Goal: Use online tool/utility: Utilize a website feature to perform a specific function

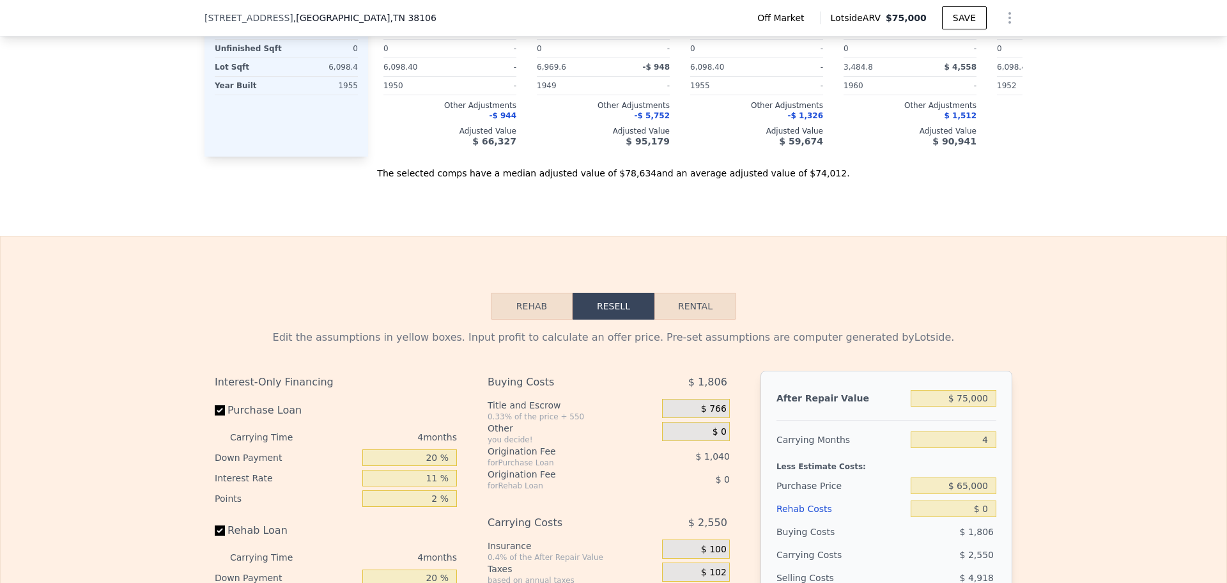
scroll to position [1673, 0]
click at [542, 341] on div "Edit the assumptions in yellow boxes. Input profit to calculate an offer price.…" at bounding box center [613, 554] width 818 height 475
click at [542, 317] on button "Rehab" at bounding box center [532, 303] width 82 height 27
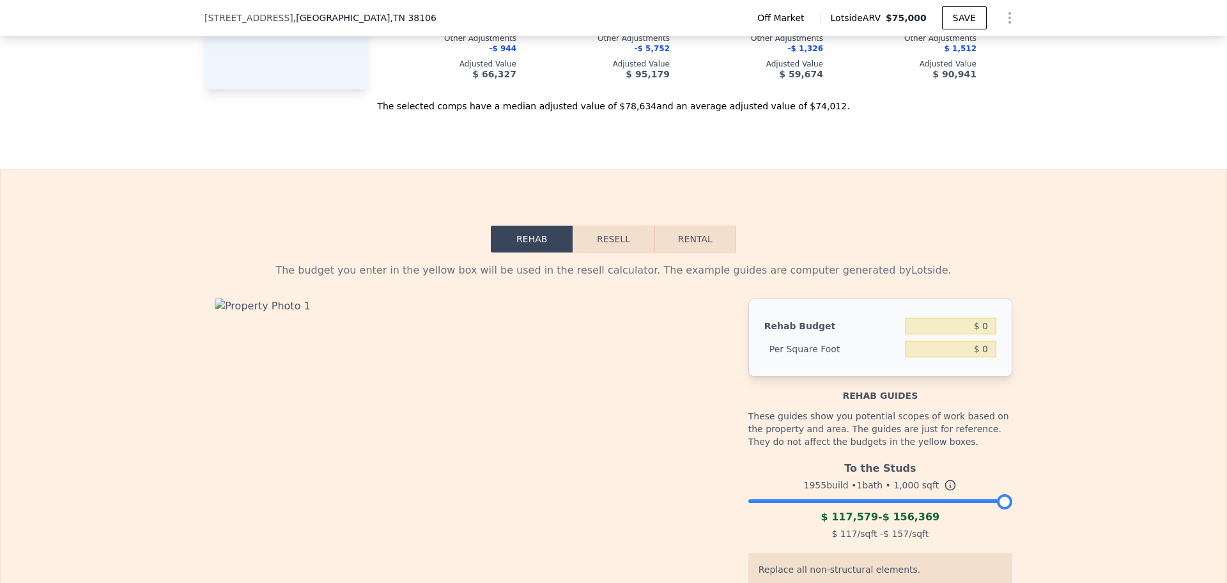
scroll to position [1833, 0]
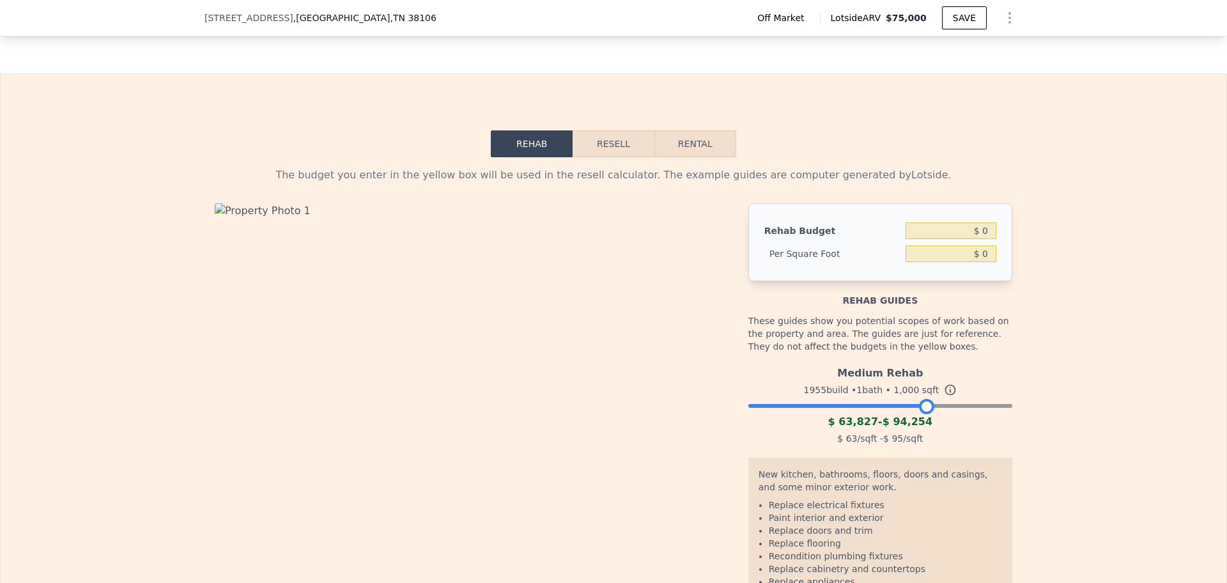
click at [921, 406] on div at bounding box center [880, 403] width 264 height 8
drag, startPoint x: 922, startPoint y: 428, endPoint x: 939, endPoint y: 428, distance: 17.3
click at [944, 414] on div at bounding box center [948, 406] width 15 height 15
click at [638, 157] on button "Resell" at bounding box center [613, 143] width 81 height 27
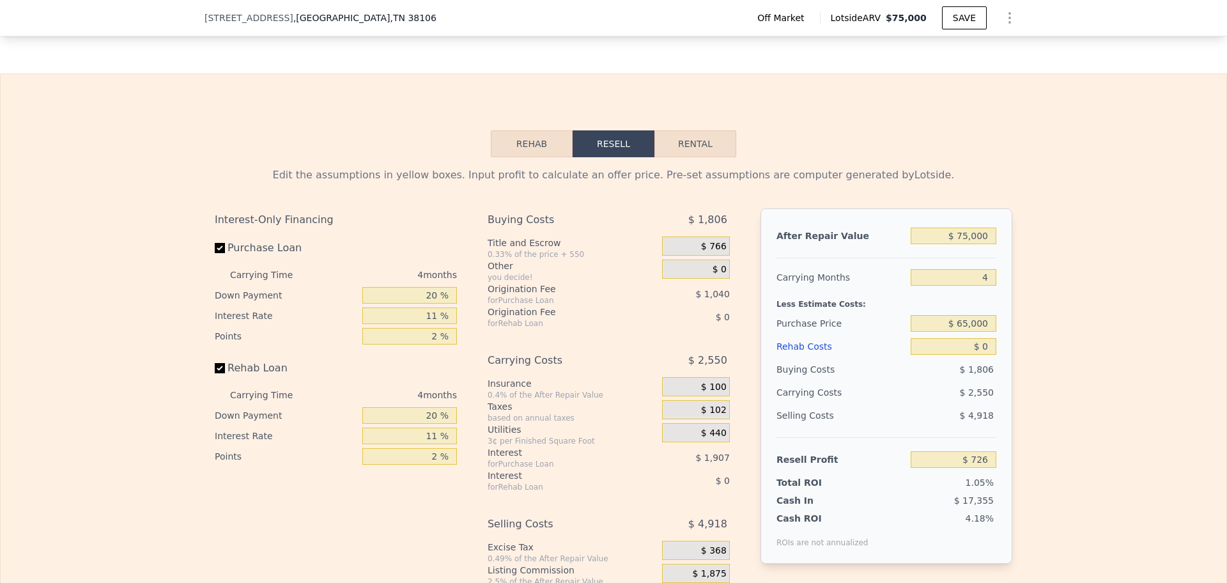
click at [554, 157] on button "Rehab" at bounding box center [532, 143] width 82 height 27
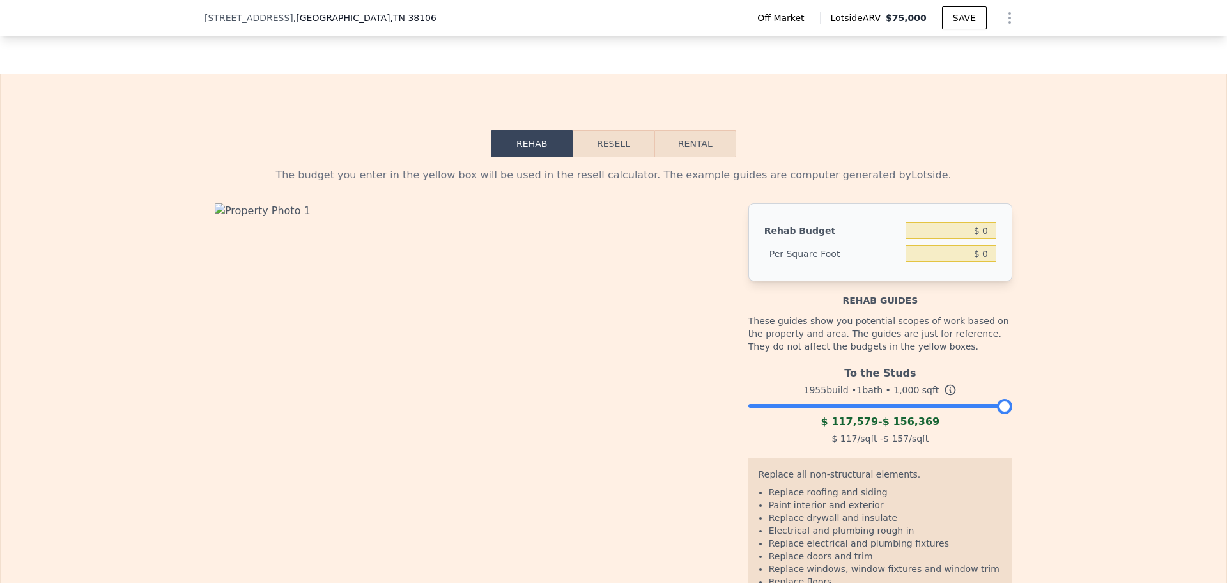
click at [607, 157] on button "Resell" at bounding box center [613, 143] width 81 height 27
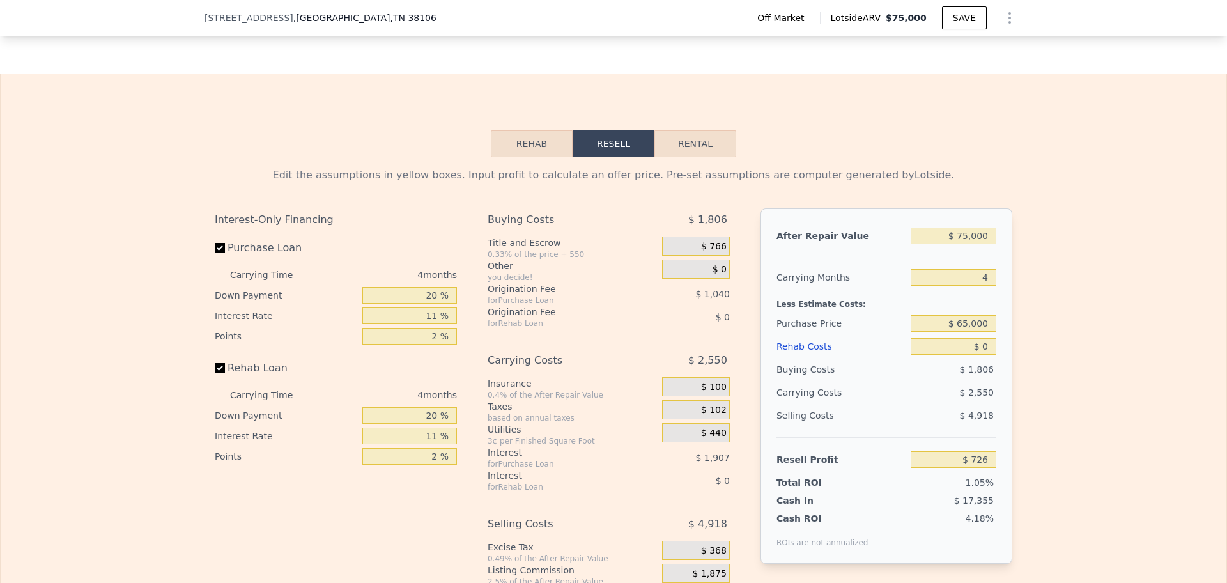
click at [559, 157] on button "Rehab" at bounding box center [532, 143] width 82 height 27
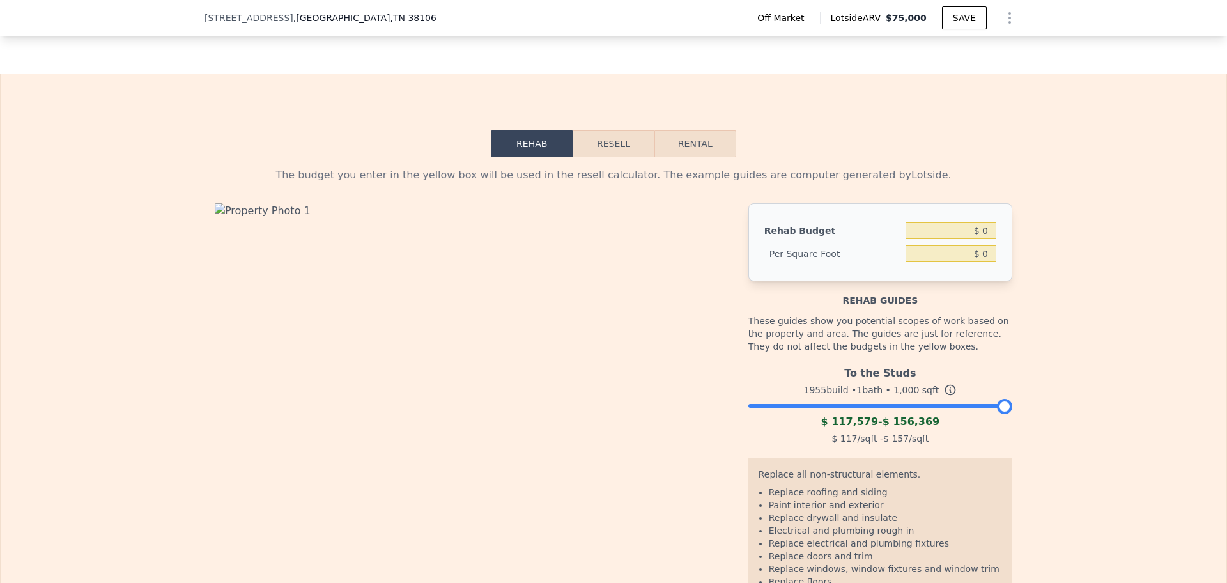
click at [914, 399] on div "1955 build • 1 bath • 1,000 sqft" at bounding box center [880, 390] width 264 height 18
click at [909, 406] on div at bounding box center [880, 403] width 264 height 8
click at [593, 157] on button "Resell" at bounding box center [613, 143] width 81 height 27
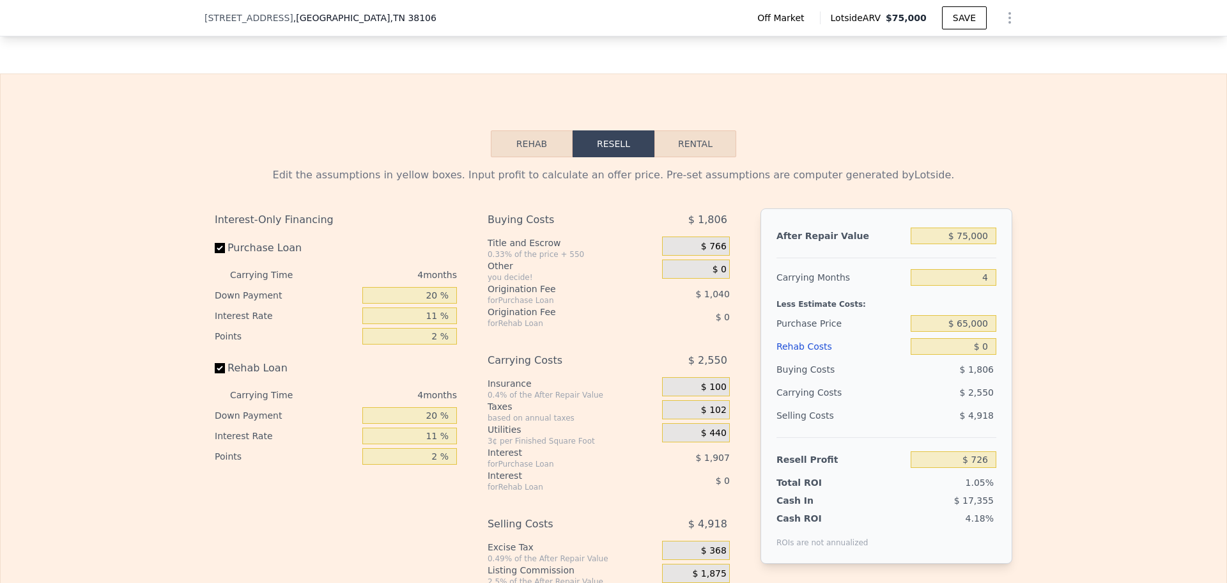
click at [553, 157] on button "Rehab" at bounding box center [532, 143] width 82 height 27
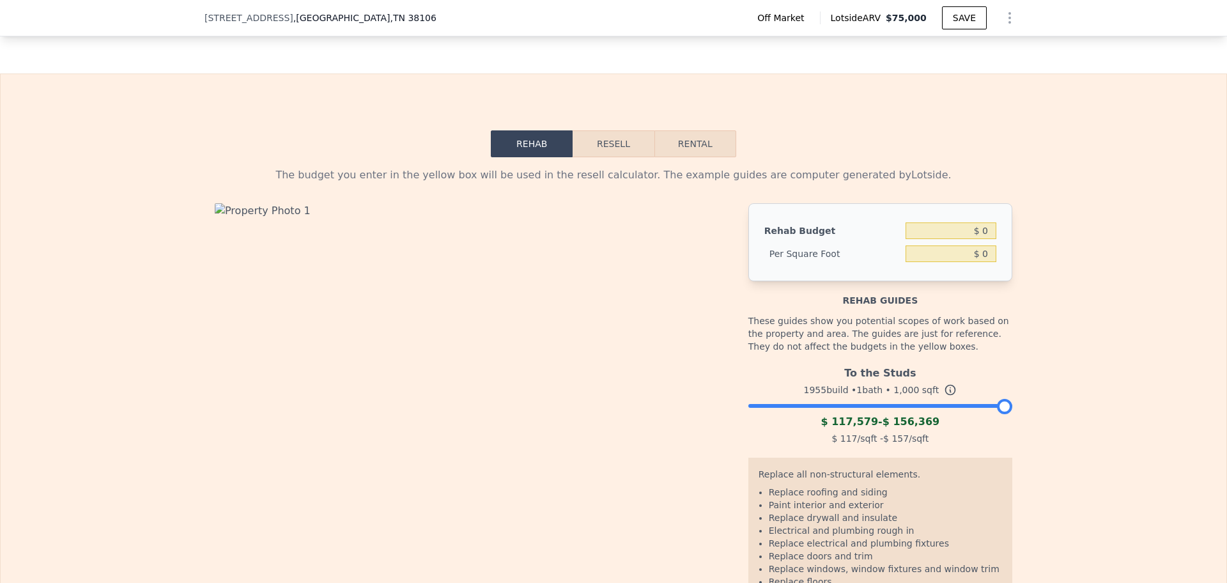
click at [919, 406] on div at bounding box center [880, 403] width 264 height 8
click at [640, 157] on button "Resell" at bounding box center [613, 143] width 81 height 27
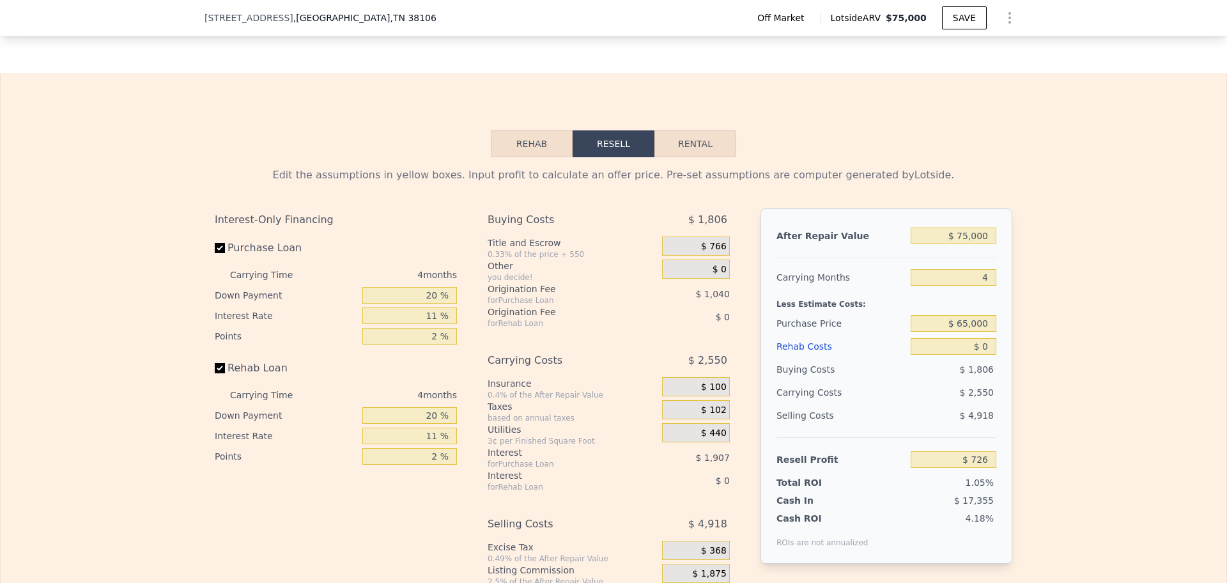
click at [536, 157] on button "Rehab" at bounding box center [532, 143] width 82 height 27
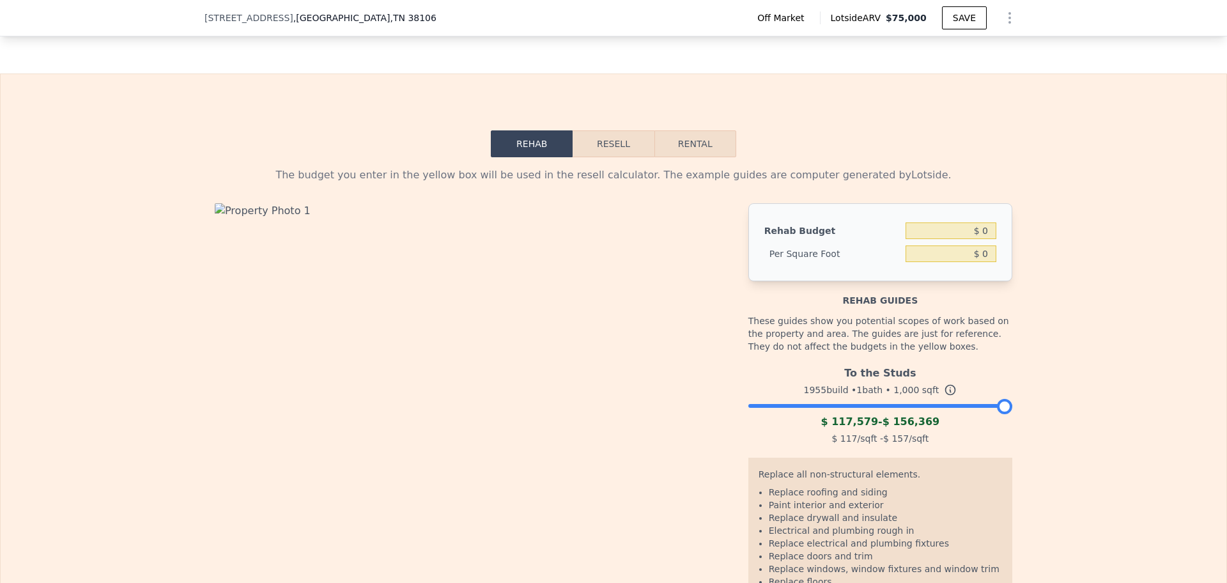
click at [619, 155] on button "Resell" at bounding box center [613, 143] width 81 height 27
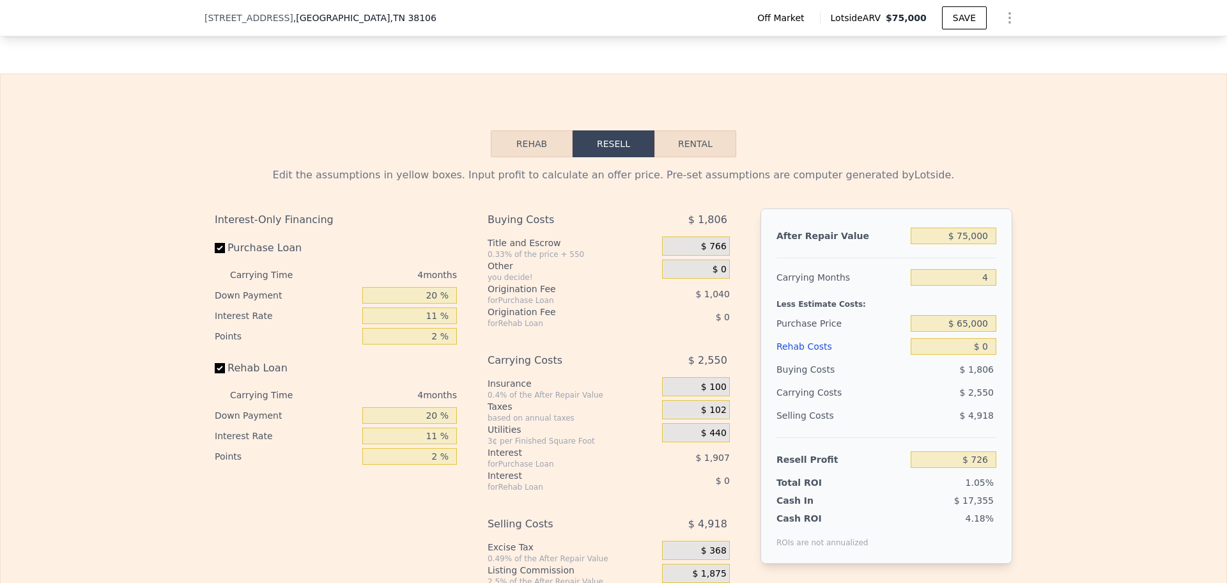
click at [546, 157] on button "Rehab" at bounding box center [532, 143] width 82 height 27
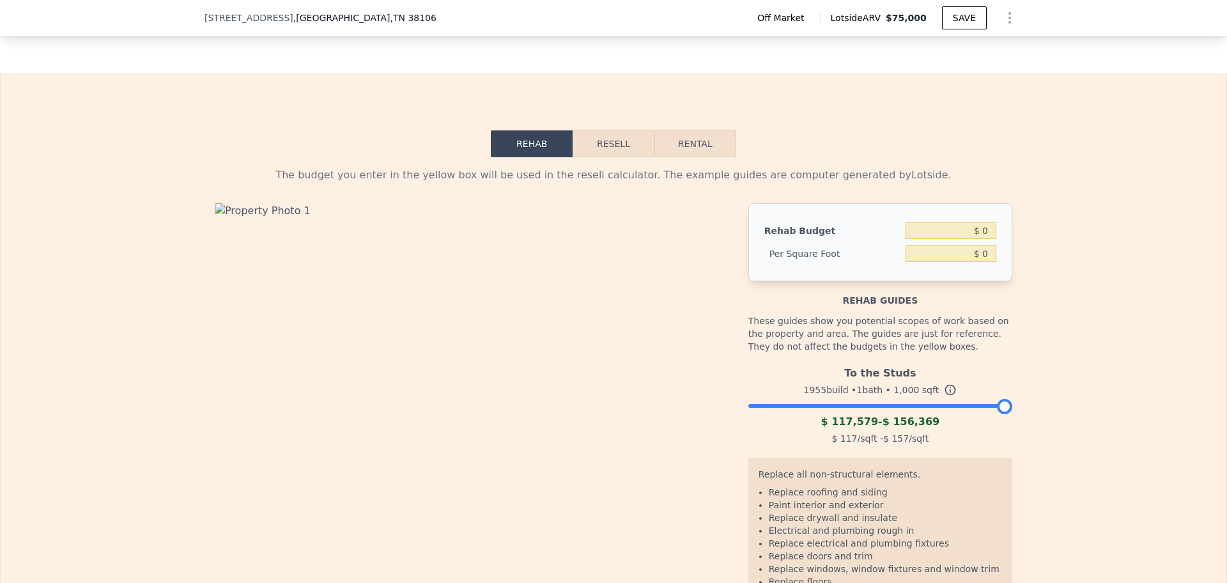
click at [609, 157] on button "Resell" at bounding box center [613, 143] width 81 height 27
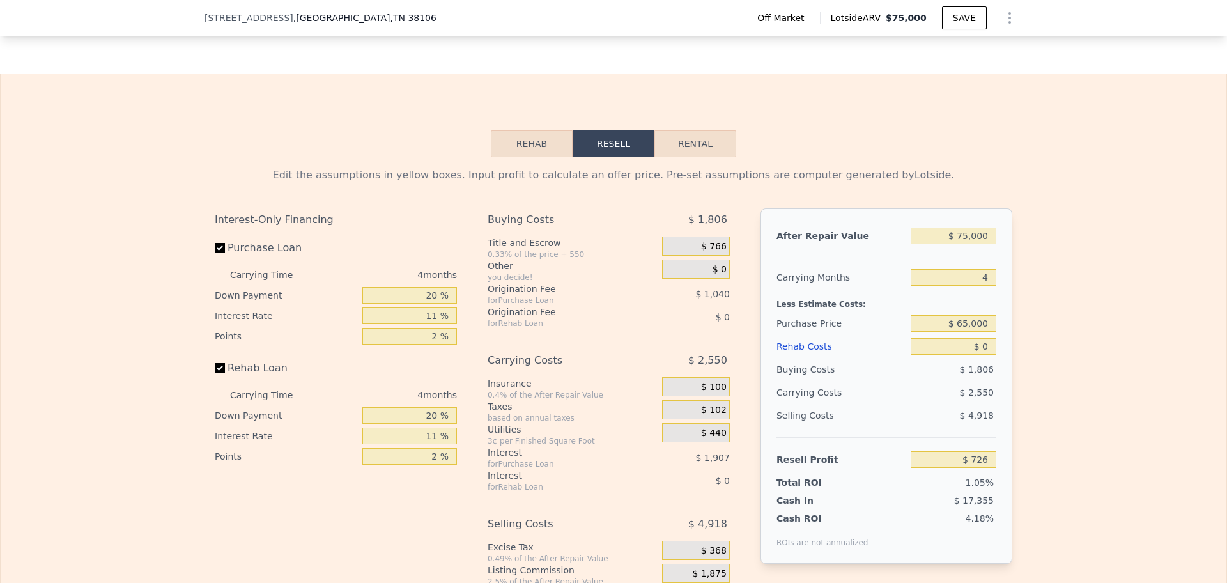
click at [560, 157] on button "Rehab" at bounding box center [532, 143] width 82 height 27
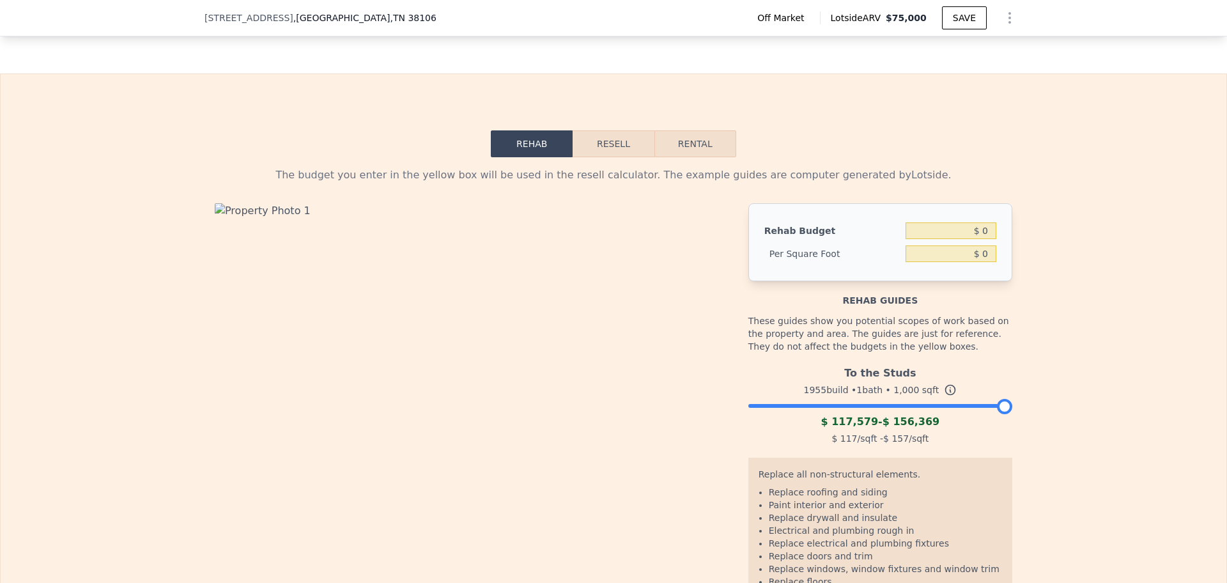
click at [907, 428] on span "$ 156,369" at bounding box center [912, 421] width 58 height 12
click at [924, 428] on span "$ 156,369" at bounding box center [912, 421] width 58 height 12
click at [929, 438] on div "To the Studs 1955 build • 1 bath • 1,000 sqft $ 117,579 - $ 156,369 $ 117 /sqft…" at bounding box center [880, 403] width 264 height 87
click at [934, 435] on div "To the Studs 1955 build • 1 bath • 1,000 sqft $ 117,579 - $ 156,369 $ 117 /sqft…" at bounding box center [880, 403] width 264 height 87
click at [938, 406] on div at bounding box center [880, 403] width 264 height 8
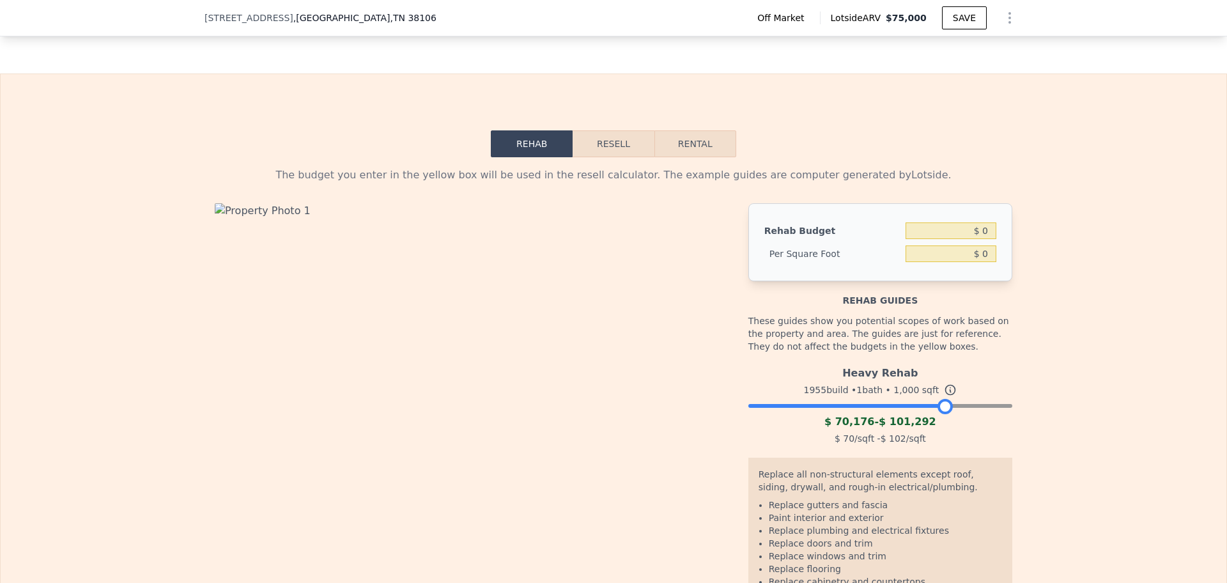
click at [606, 157] on button "Resell" at bounding box center [613, 143] width 81 height 27
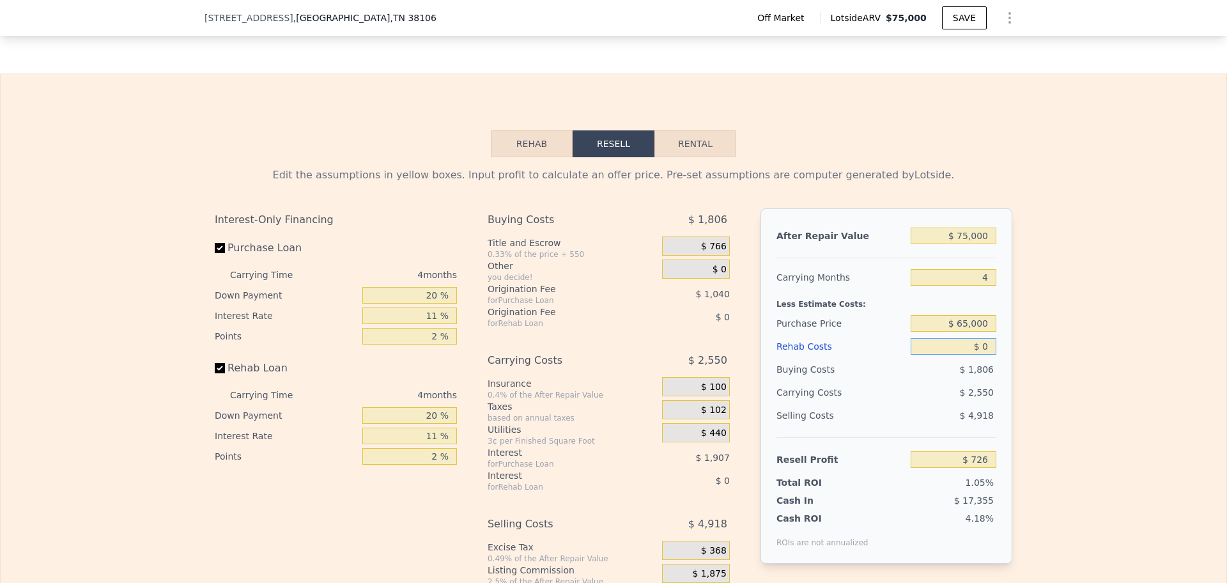
click at [943, 355] on input "$ 0" at bounding box center [954, 346] width 86 height 17
type input "$ 6"
type input "$ 720"
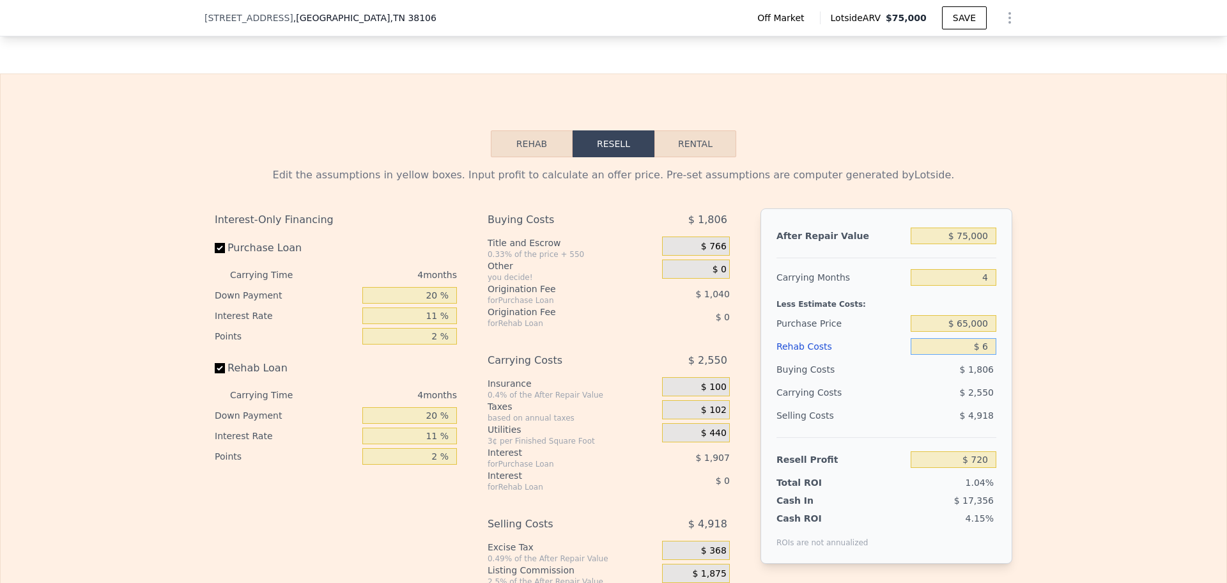
type input "$ 60"
type input "$ 665"
type input "$ 600"
type input "$ 100"
type input "$ 6,000"
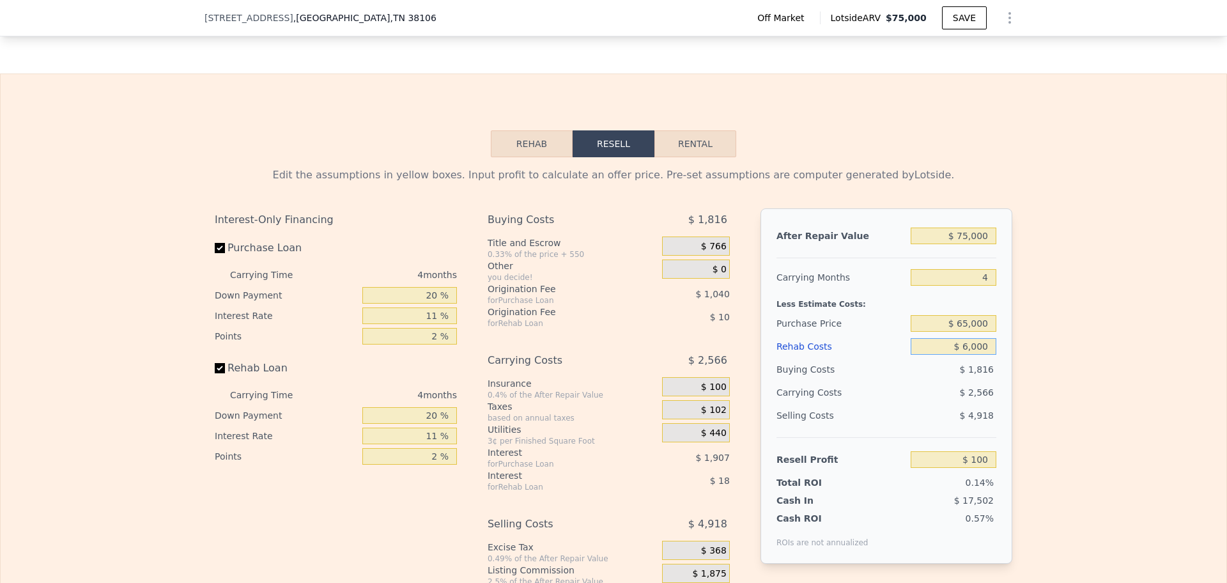
type input "-$ 5,546"
type input "$ 60,000"
type input "-$ 61,994"
click at [930, 358] on div "$ 60,000" at bounding box center [954, 346] width 86 height 23
type input "$ 0"
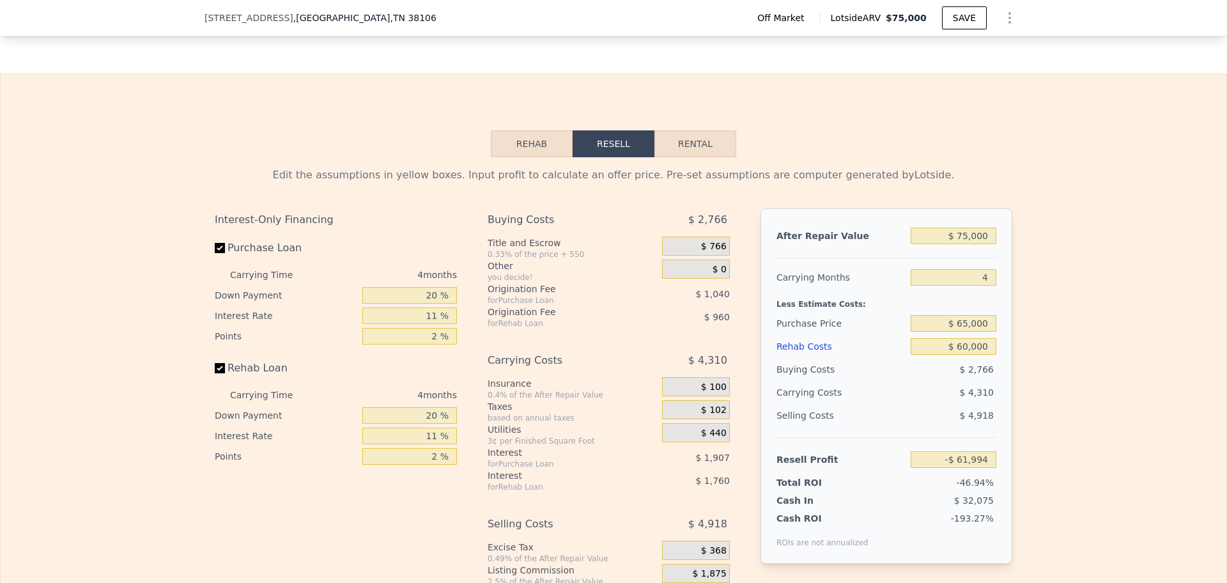
type input "$ 726"
click at [804, 335] on div "Purchase Price" at bounding box center [840, 323] width 129 height 23
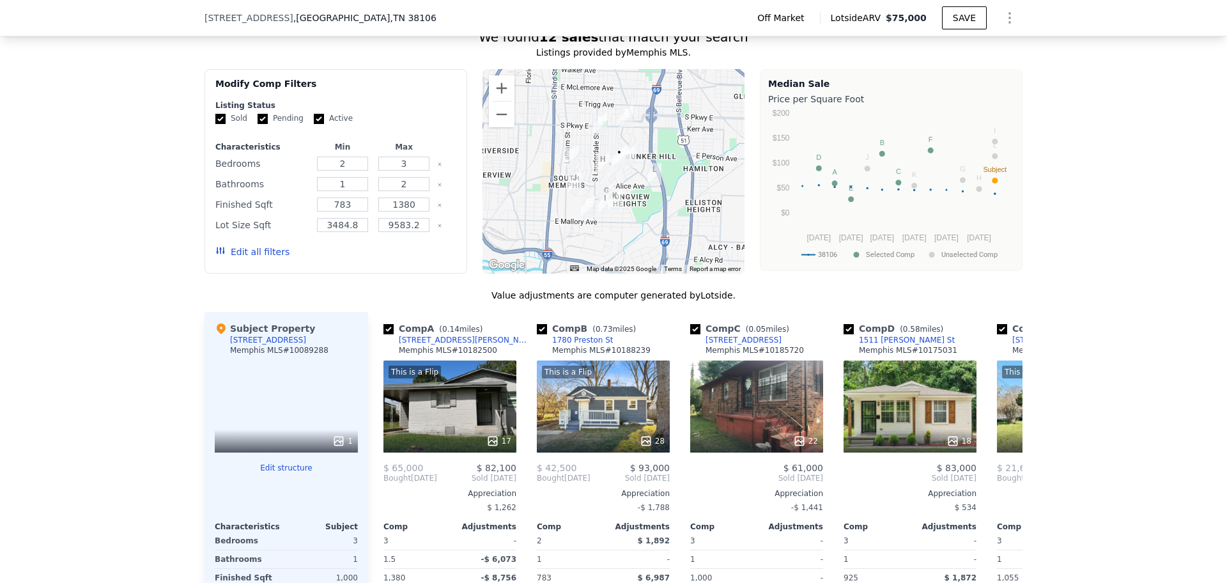
scroll to position [1114, 0]
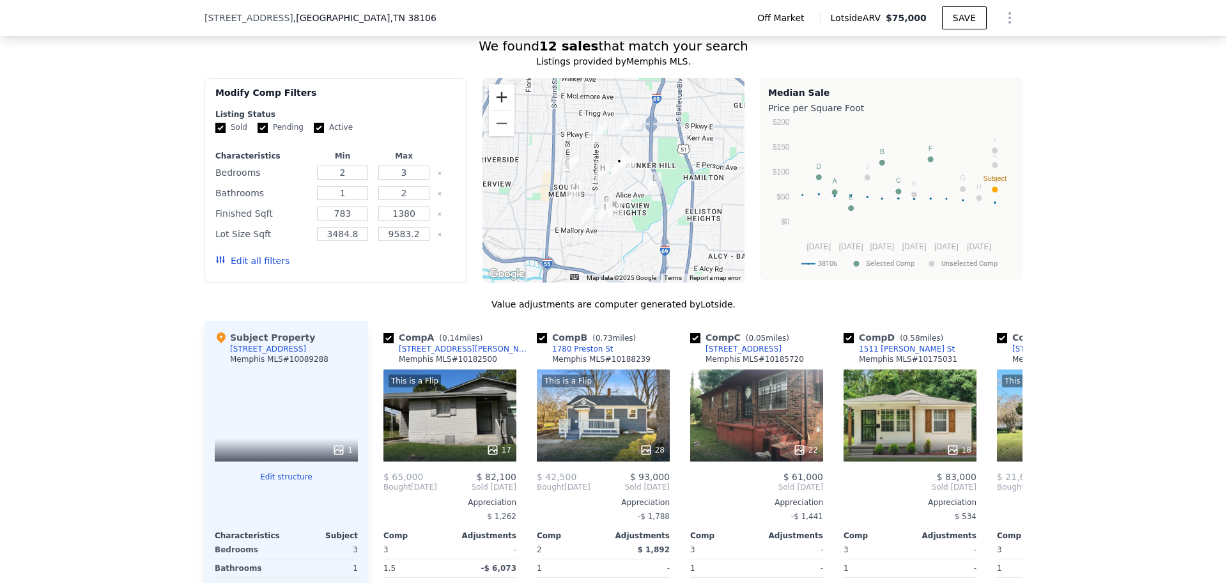
click at [500, 101] on button "Zoom in" at bounding box center [502, 97] width 26 height 26
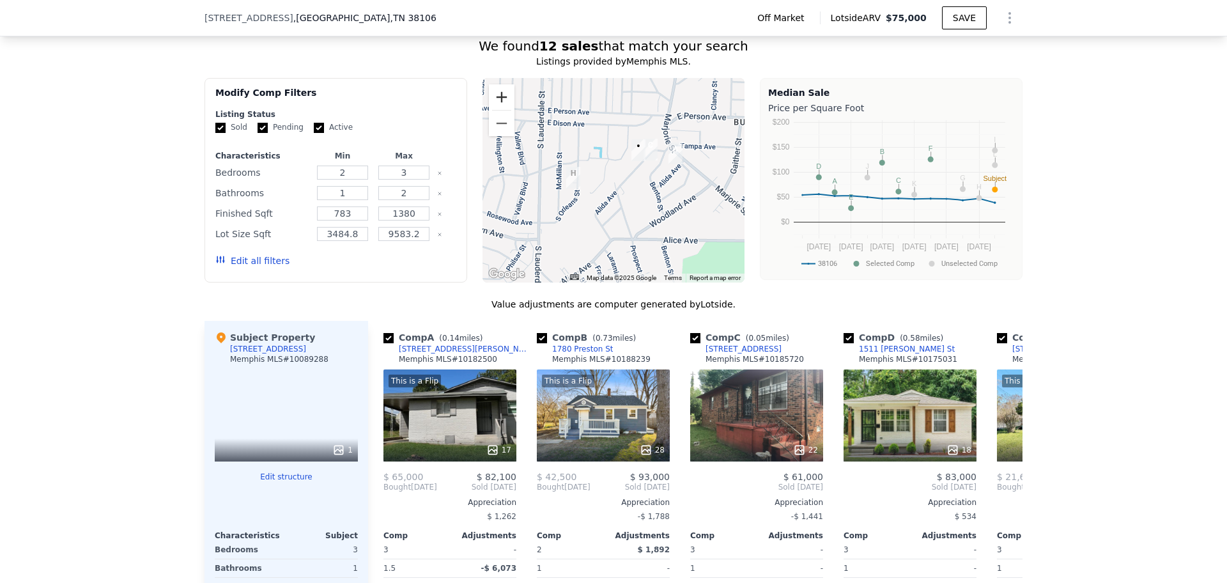
click at [500, 101] on button "Zoom in" at bounding box center [502, 97] width 26 height 26
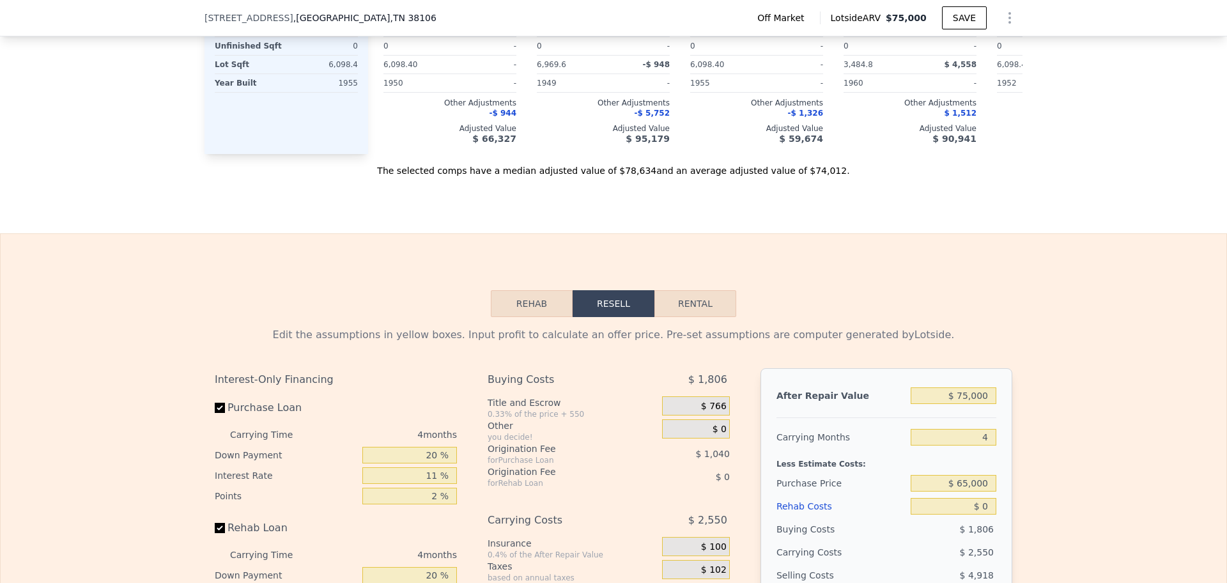
scroll to position [1753, 0]
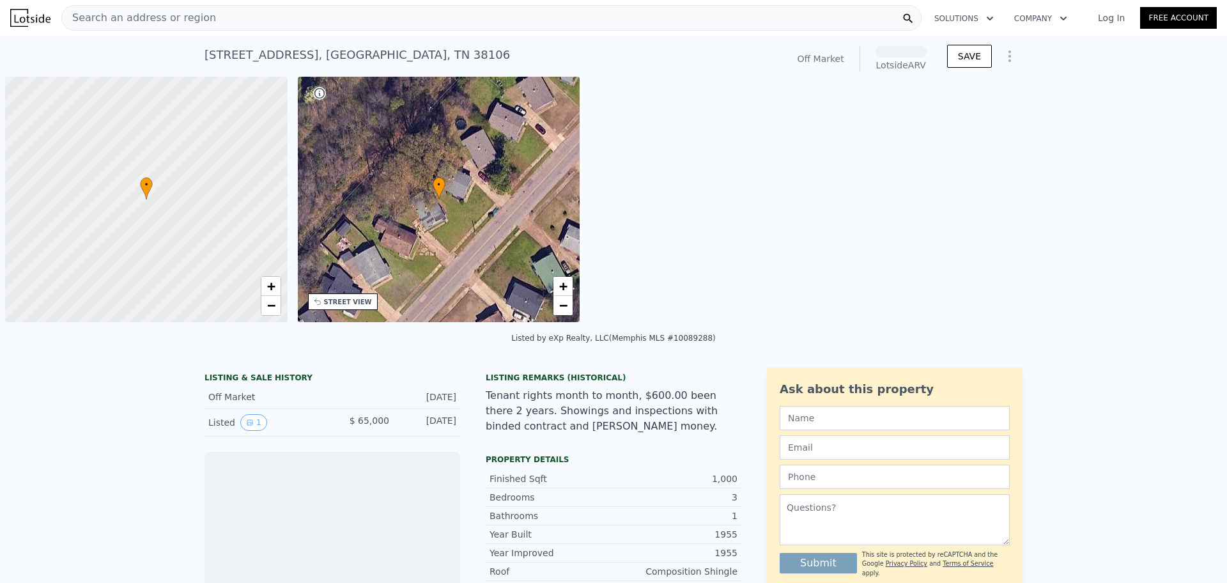
scroll to position [0, 5]
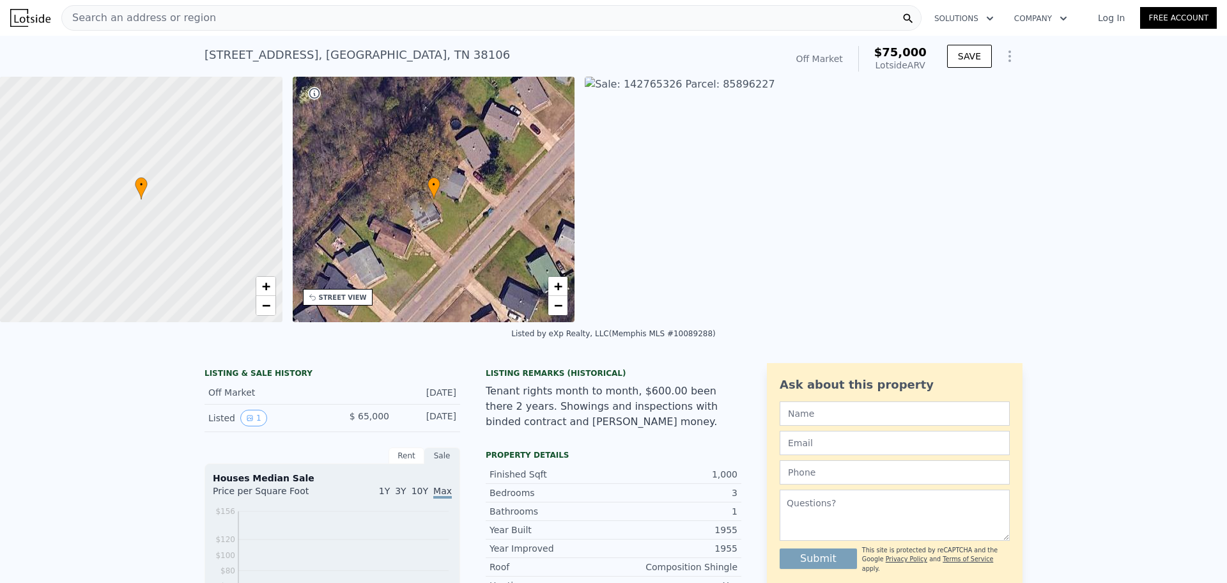
click at [175, 22] on span "Search an address or region" at bounding box center [139, 17] width 154 height 15
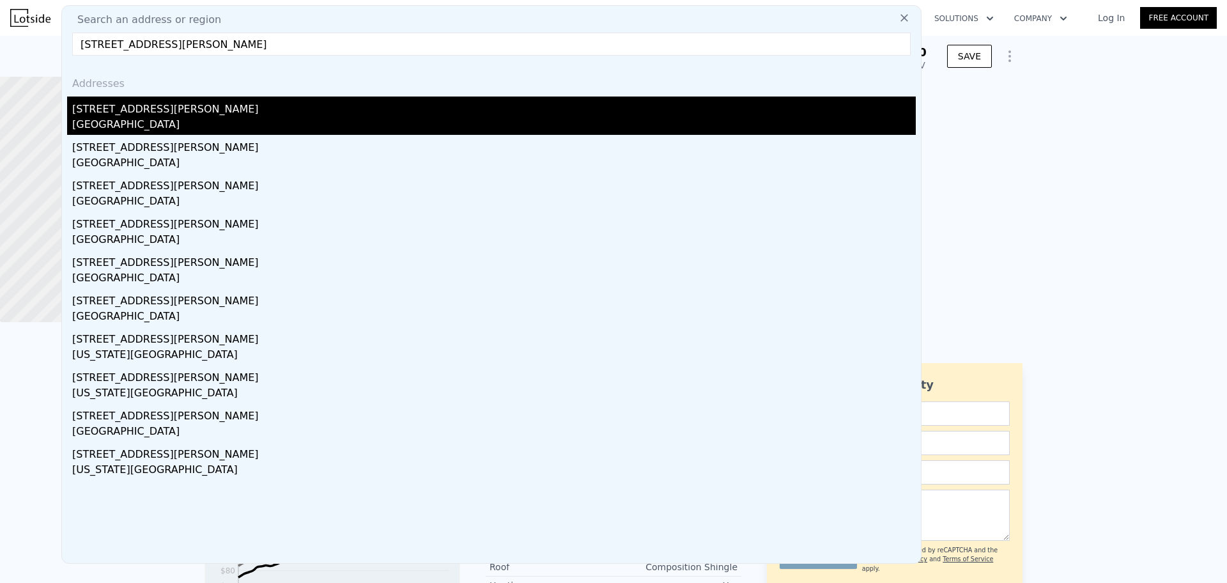
type input "5221 Smothers Rd Westerville, OH 43081"
click at [215, 128] on div "Franklin County, OH 43081" at bounding box center [494, 126] width 844 height 18
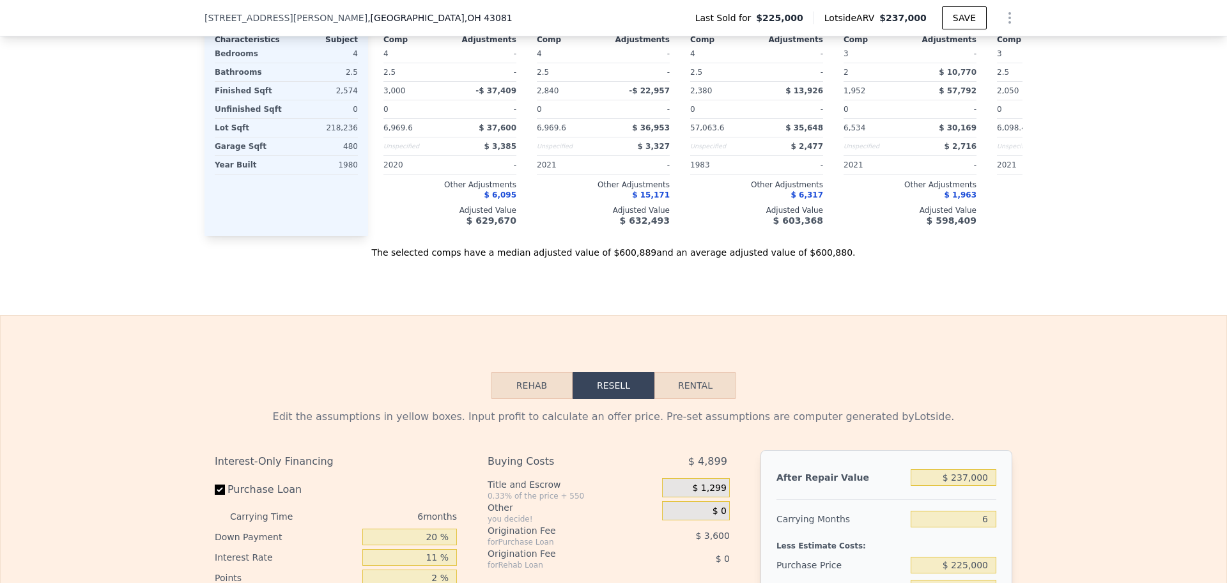
scroll to position [1513, 0]
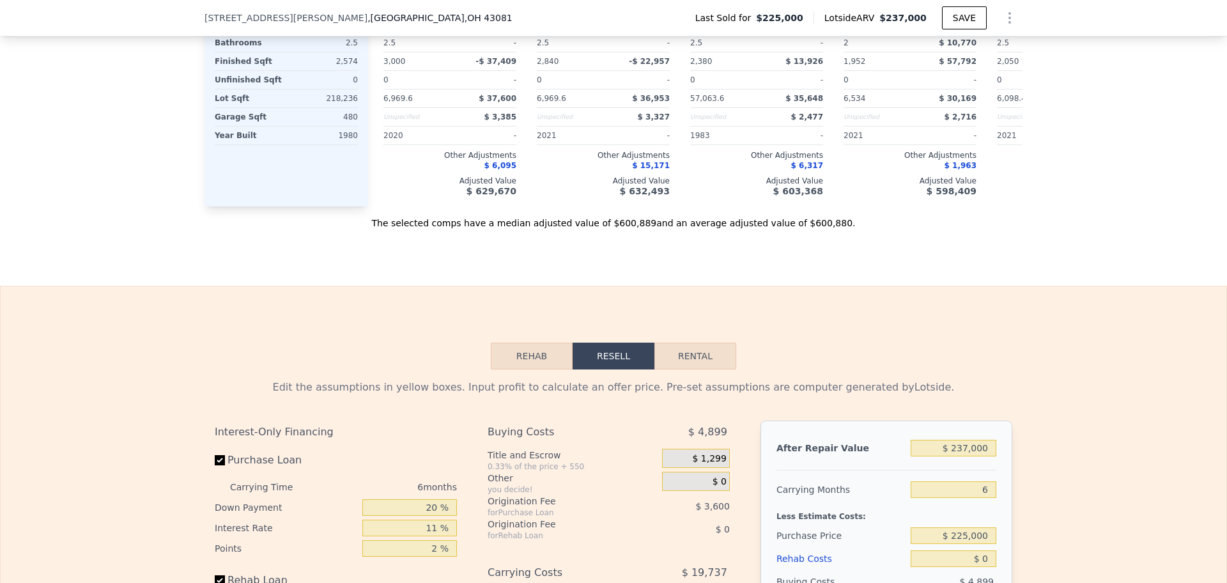
click at [530, 369] on button "Rehab" at bounding box center [532, 356] width 82 height 27
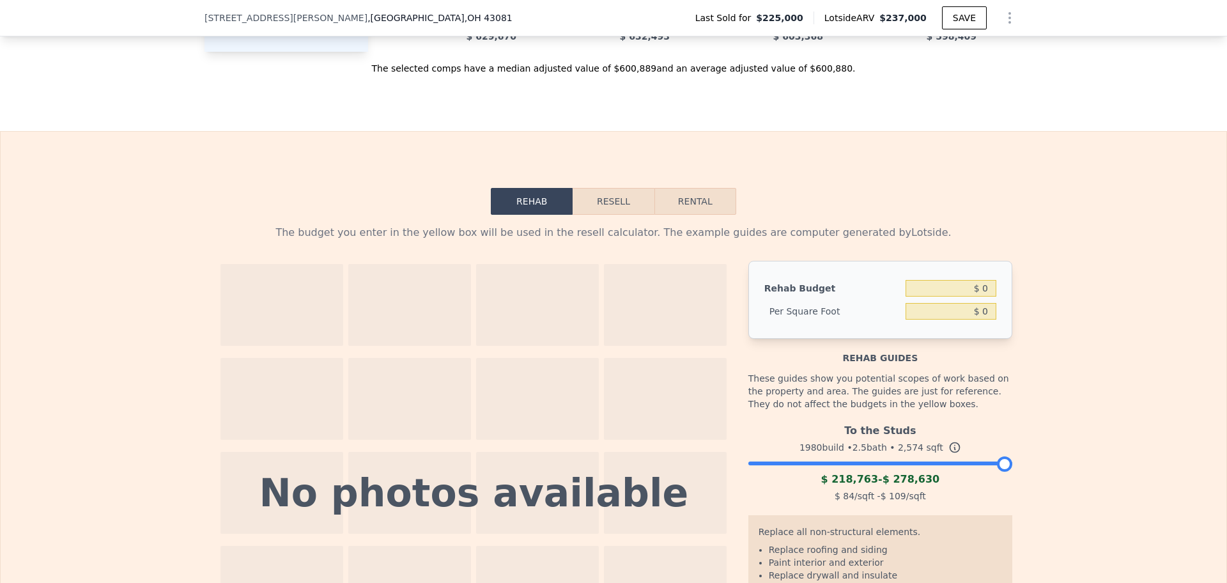
scroll to position [1673, 0]
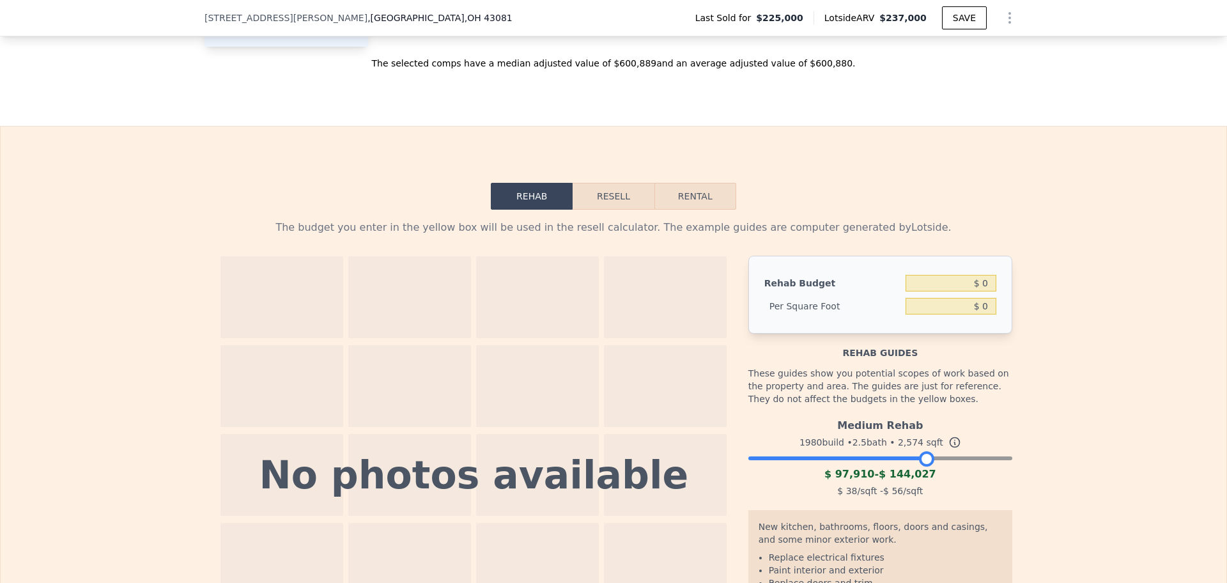
click at [922, 459] on div at bounding box center [880, 455] width 264 height 8
click at [896, 482] on div "$ 97,910 - $ 144,027" at bounding box center [880, 474] width 264 height 15
click at [904, 459] on div at bounding box center [880, 455] width 264 height 8
